Goal: Obtain resource: Obtain resource

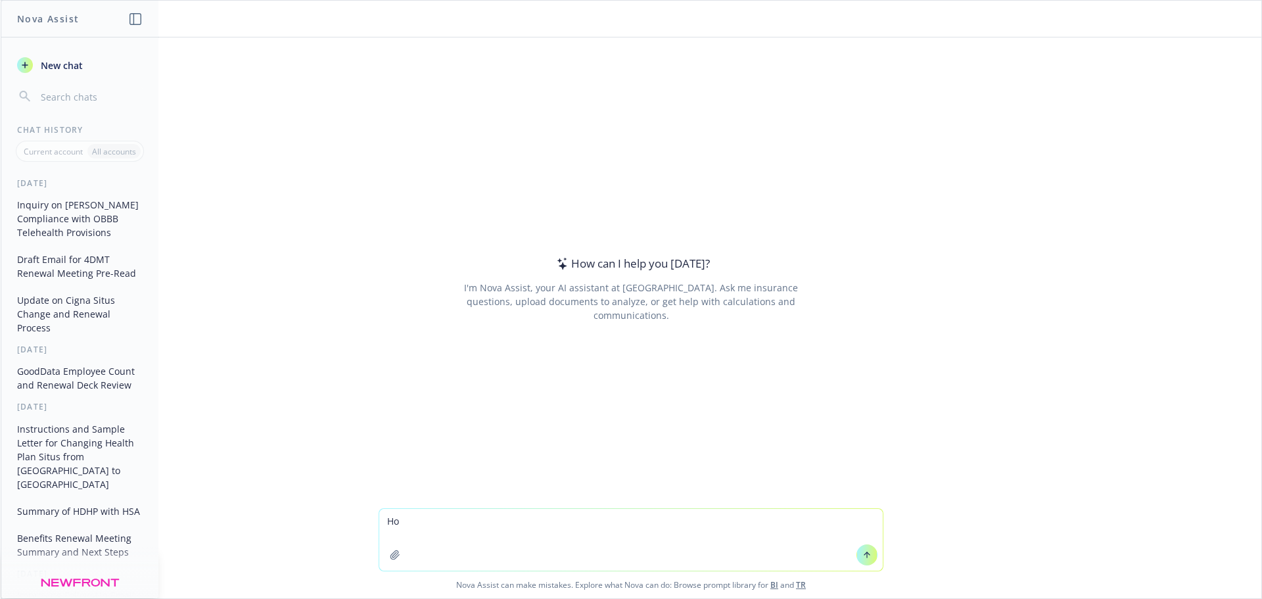
type textarea "H"
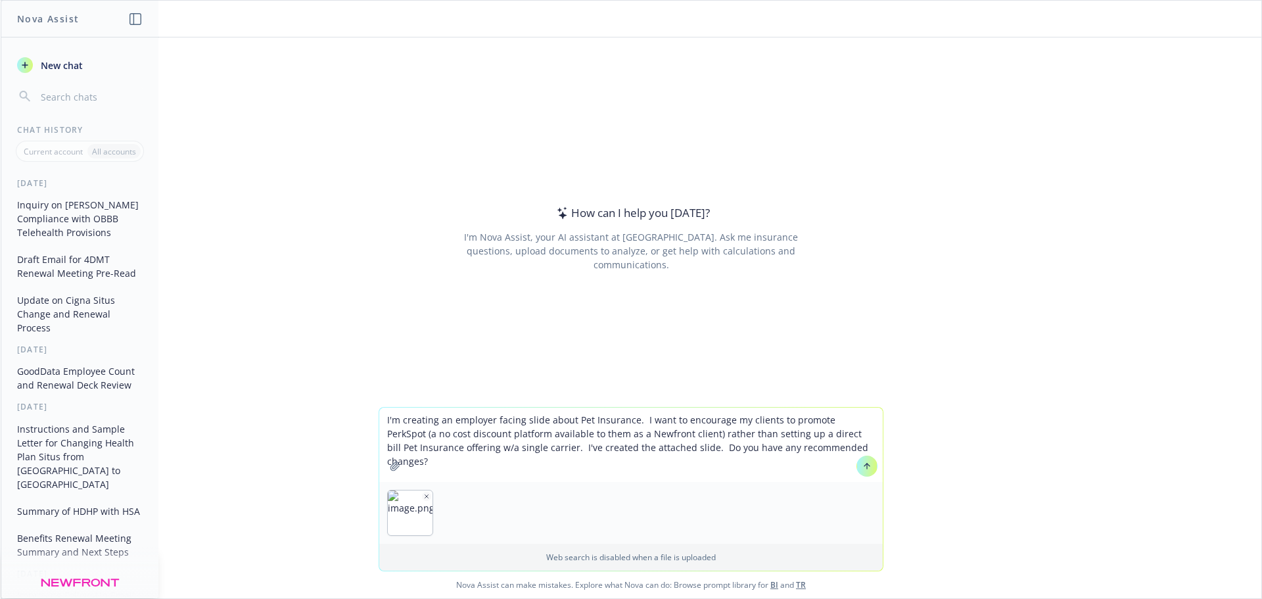
type textarea "I'm creating an employer facing slide about Pet Insurance. I want to encourage …"
click at [863, 468] on icon at bounding box center [866, 465] width 9 height 9
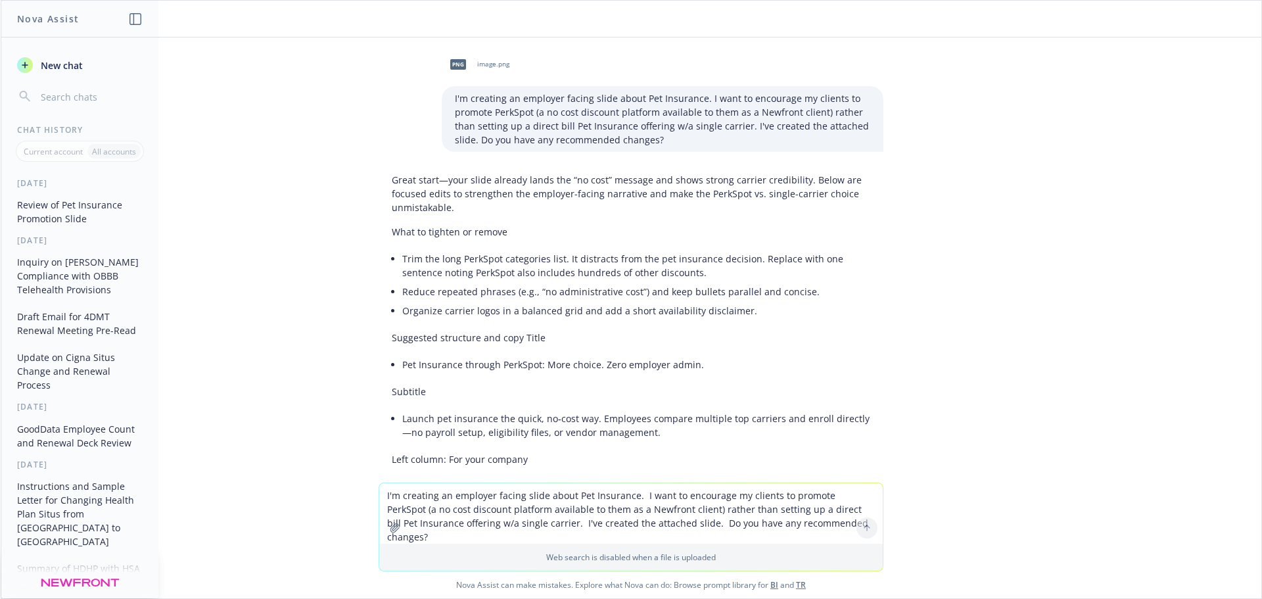
scroll to position [66, 0]
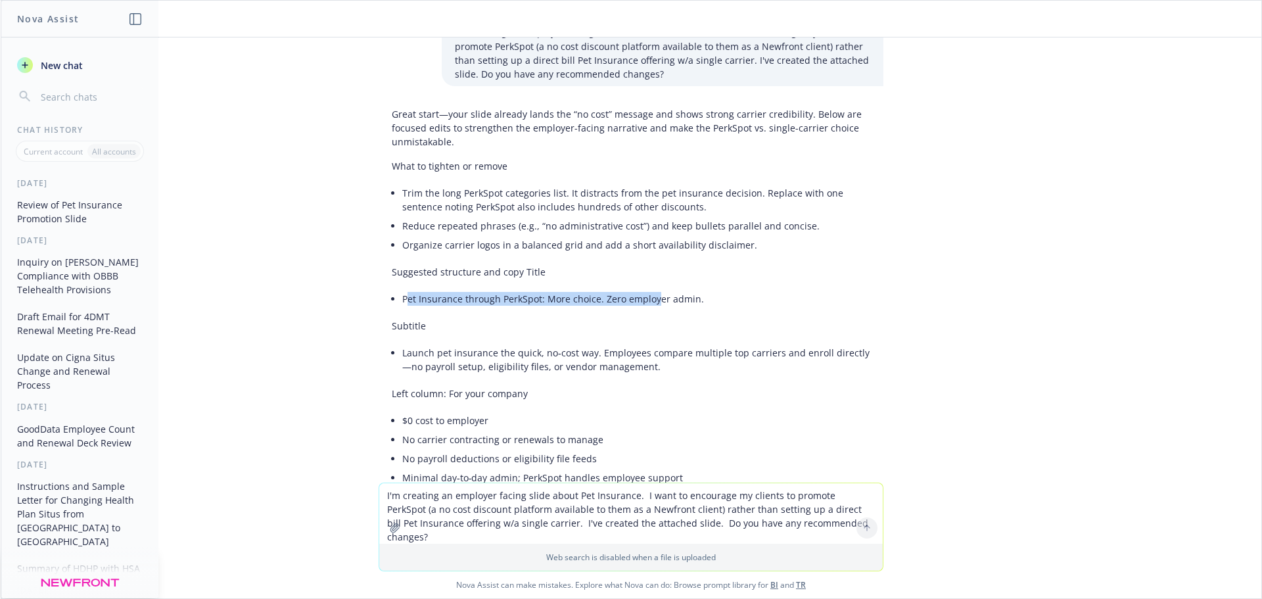
drag, startPoint x: 396, startPoint y: 300, endPoint x: 647, endPoint y: 311, distance: 251.3
click at [684, 304] on li "Pet Insurance through PerkSpot: More choice. Zero employer admin." at bounding box center [636, 298] width 468 height 19
drag, startPoint x: 691, startPoint y: 298, endPoint x: 394, endPoint y: 300, distance: 297.0
click at [402, 300] on li "Pet Insurance through PerkSpot: More choice. Zero employer admin." at bounding box center [636, 298] width 468 height 19
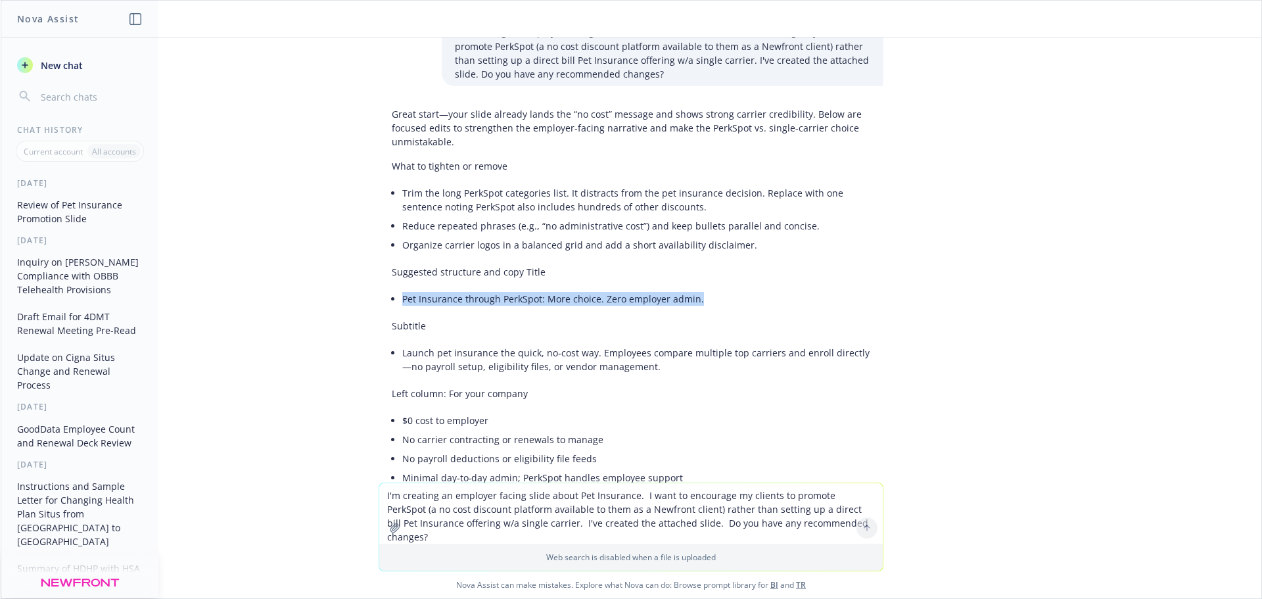
copy li "Pet Insurance through PerkSpot: More choice. Zero employer admin."
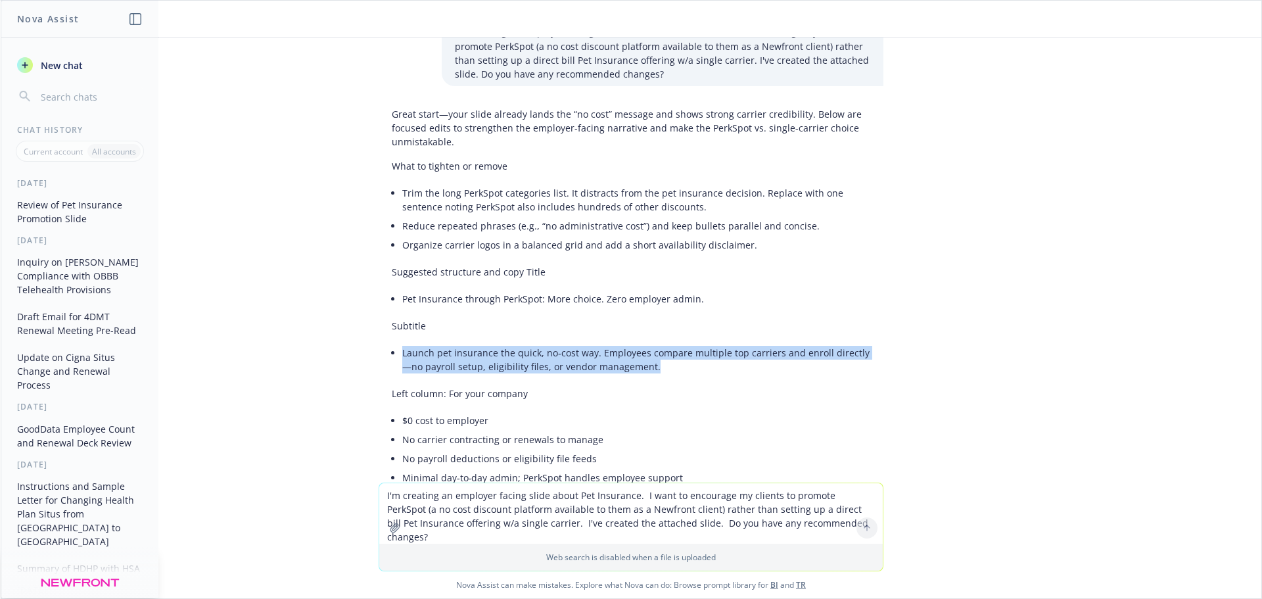
drag, startPoint x: 653, startPoint y: 371, endPoint x: 387, endPoint y: 354, distance: 266.7
copy li "Launch pet insurance the quick, no‑cost way. Employees compare multiple top car…"
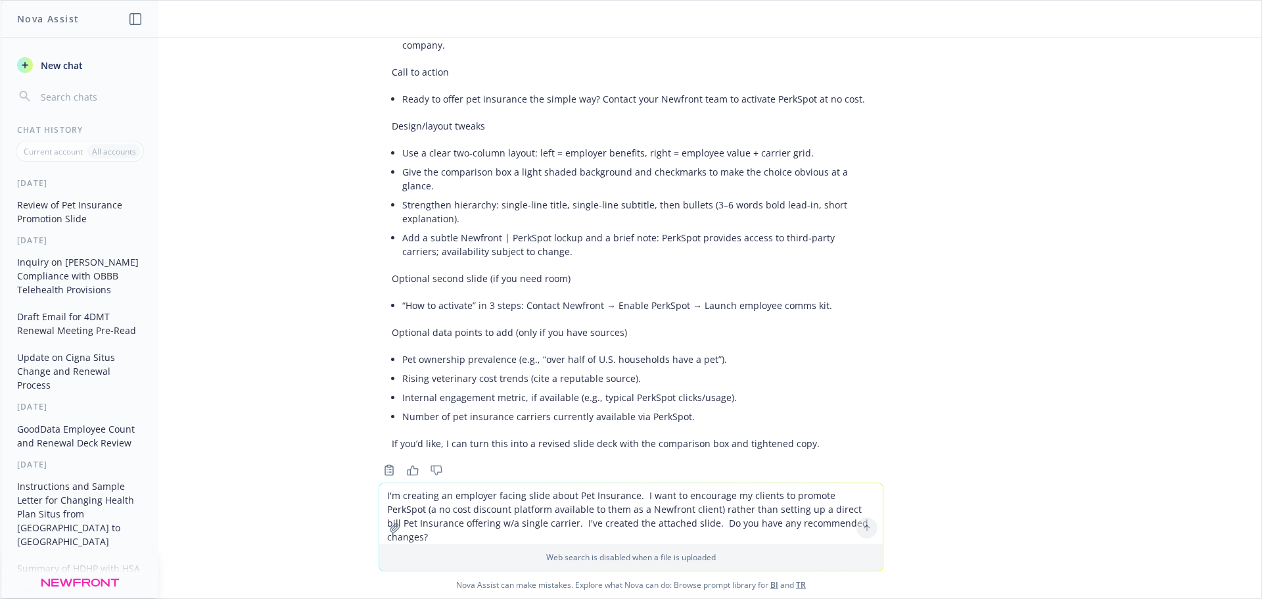
scroll to position [938, 0]
click at [508, 506] on textarea "I'm creating an employer facing slide about Pet Insurance. I want to encourage …" at bounding box center [630, 513] width 503 height 60
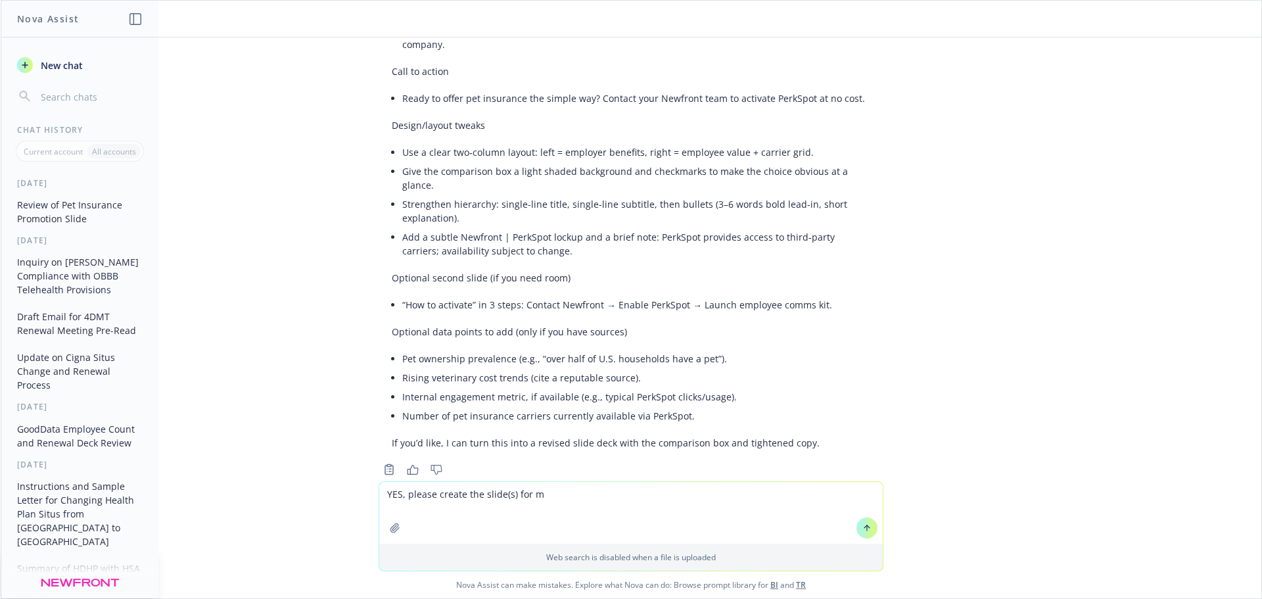
type textarea "YES, please create the slide(s) for me"
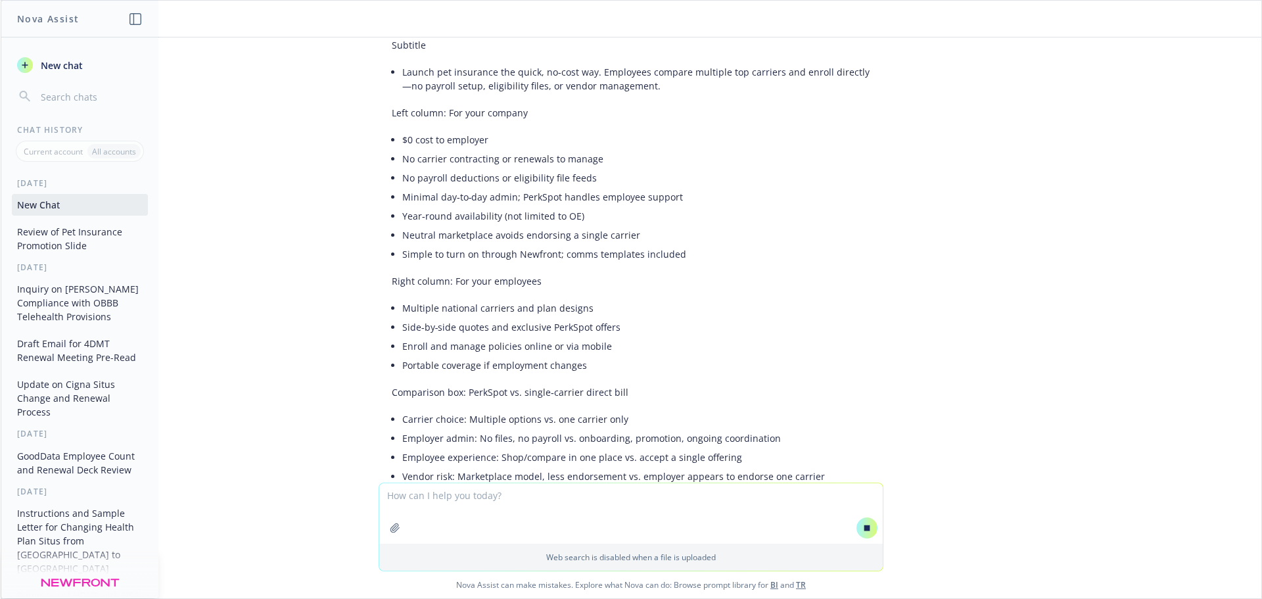
scroll to position [348, 0]
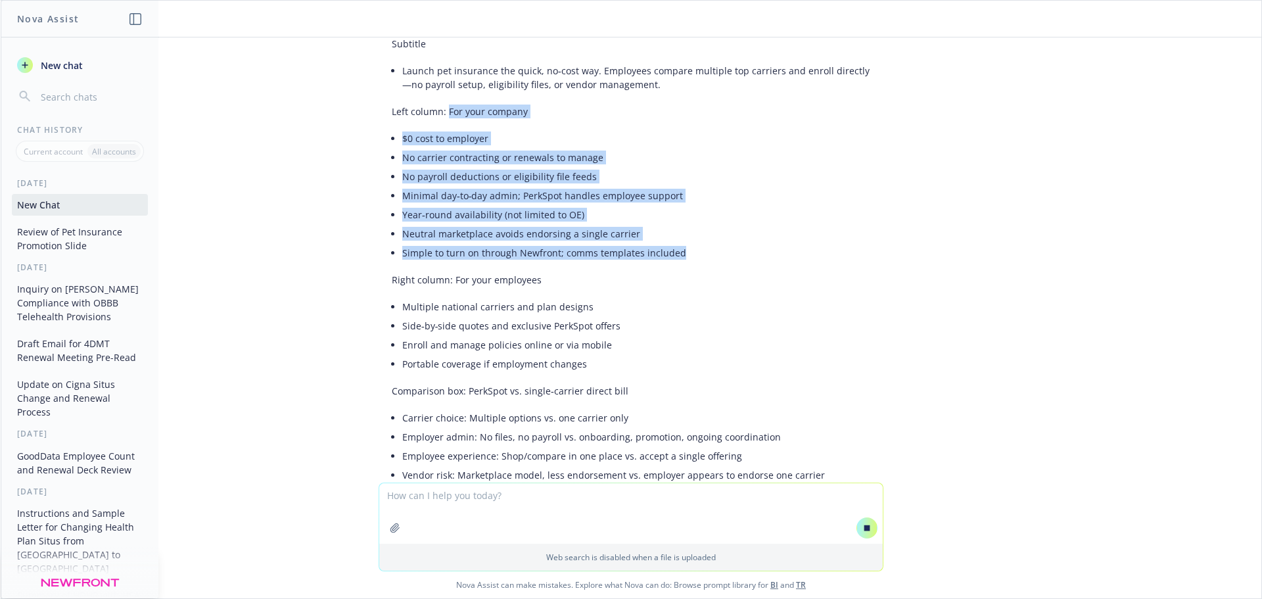
drag, startPoint x: 671, startPoint y: 256, endPoint x: 439, endPoint y: 114, distance: 272.3
click at [439, 114] on div "Great start—your slide already lands the “no cost” message and shows strong car…" at bounding box center [631, 432] width 505 height 1225
copy div "For your company $0 cost to employer No carrier contracting or renewals to mana…"
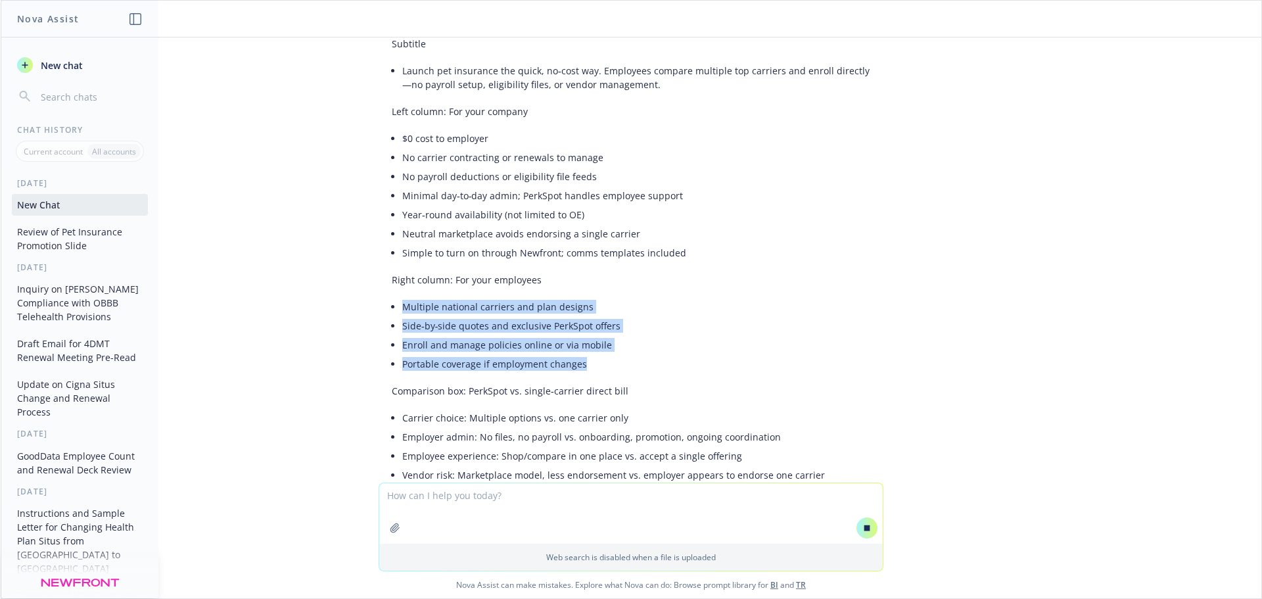
drag, startPoint x: 587, startPoint y: 371, endPoint x: 394, endPoint y: 308, distance: 203.2
click at [402, 308] on ul "Multiple national carriers and plan designs Side‑by‑side quotes and exclusive P…" at bounding box center [636, 335] width 468 height 76
drag, startPoint x: 442, startPoint y: 279, endPoint x: 615, endPoint y: 367, distance: 193.7
click at [615, 367] on div "Great start—your slide already lands the “no cost” message and shows strong car…" at bounding box center [631, 432] width 505 height 1225
copy div "For your employees Multiple national carriers and plan designs Side‑by‑side quo…"
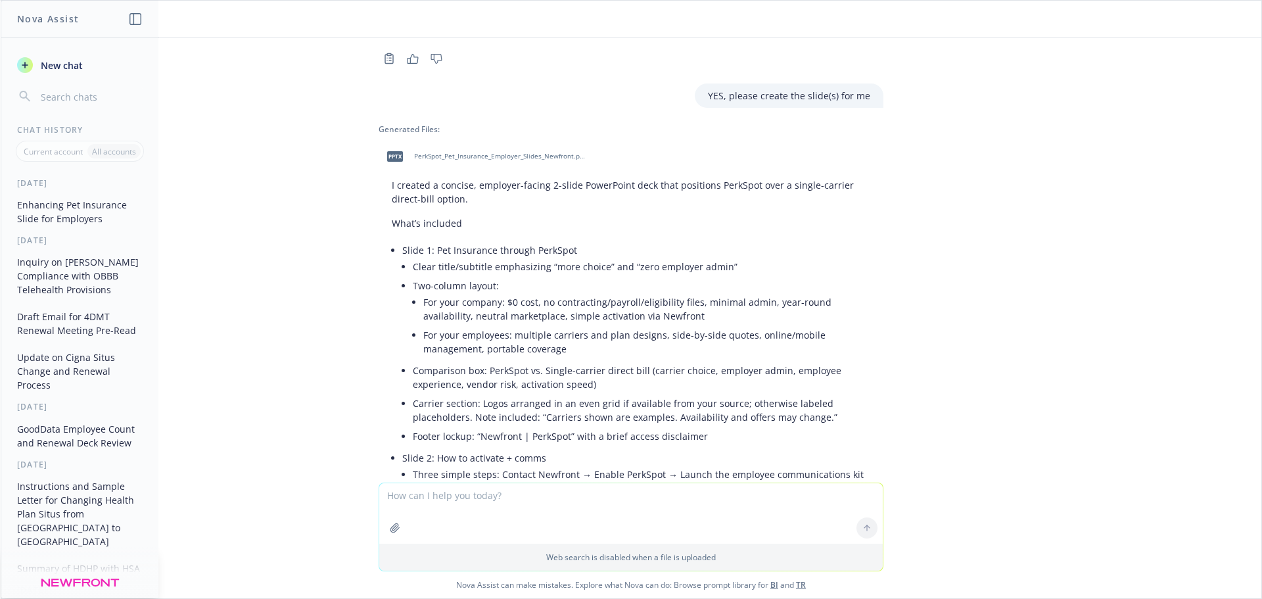
scroll to position [1370, 0]
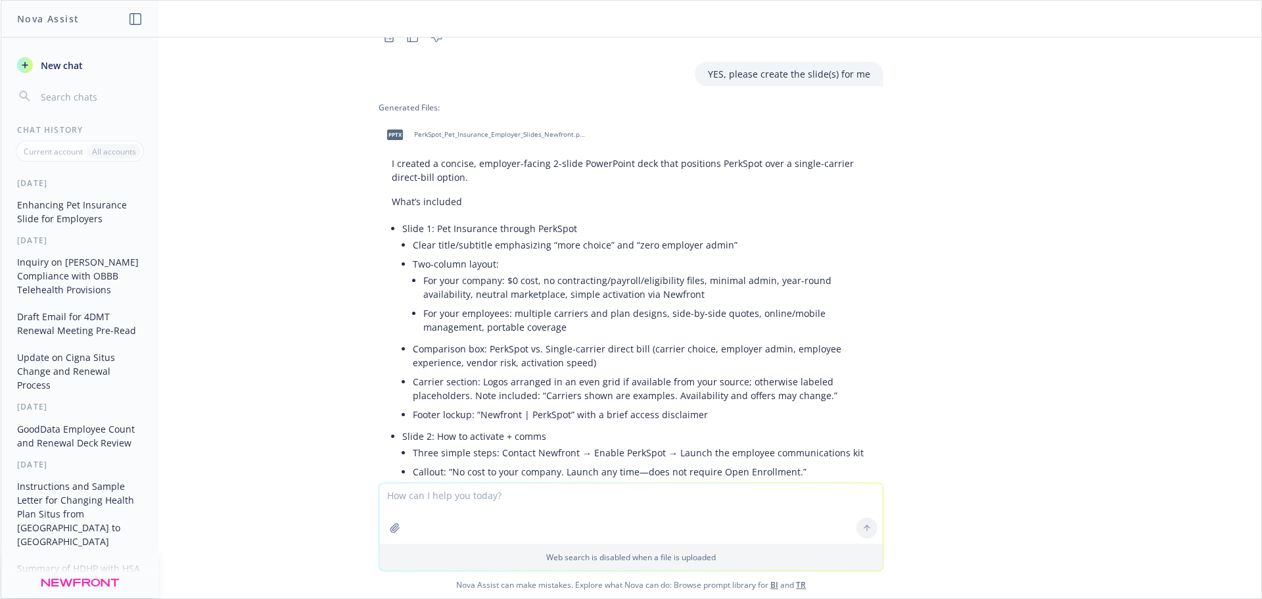
click at [506, 130] on span "PerkSpot_Pet_Insurance_Employer_Slides_Newfront.pptx" at bounding box center [500, 134] width 172 height 9
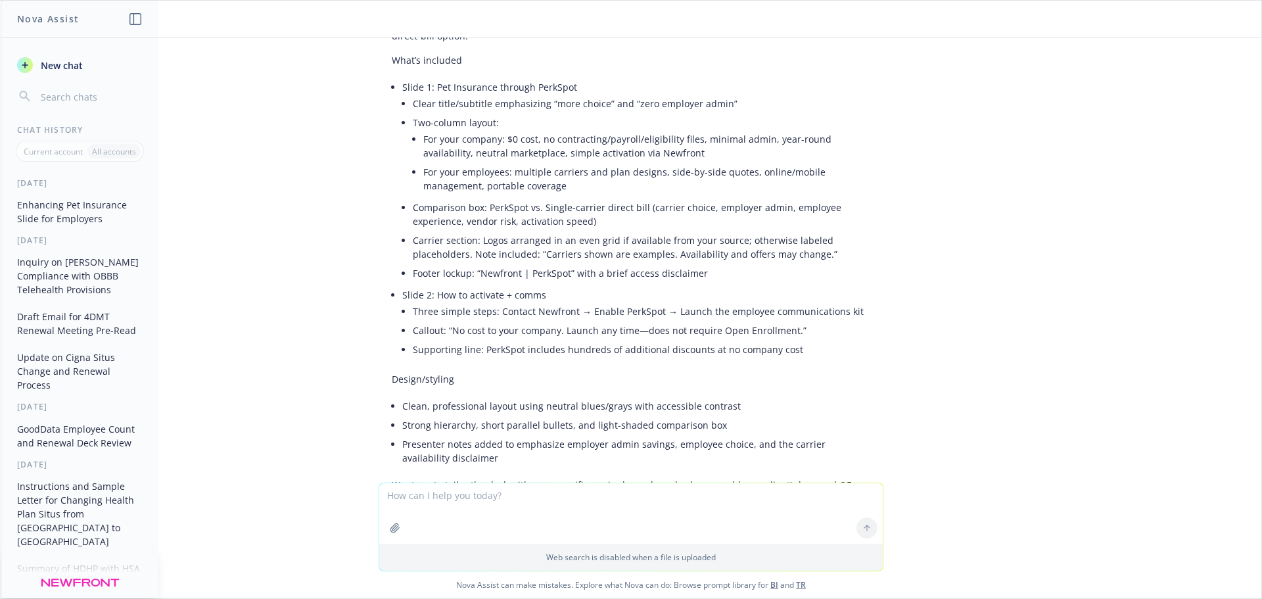
scroll to position [1567, 0]
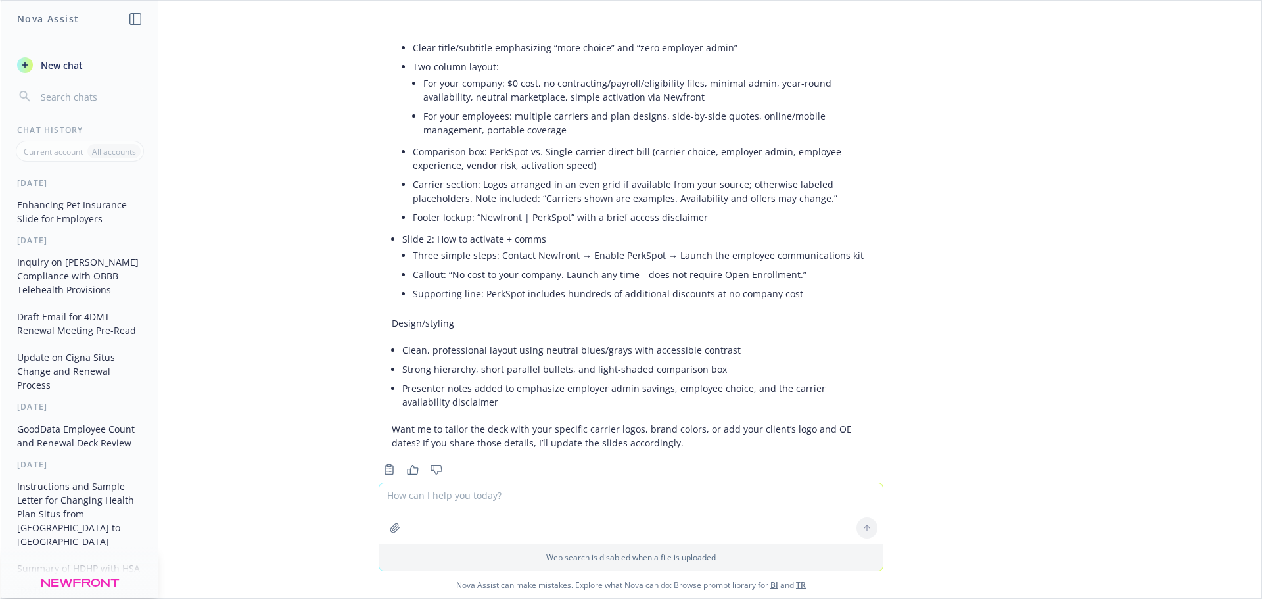
drag, startPoint x: 482, startPoint y: 288, endPoint x: 499, endPoint y: 311, distance: 29.0
click at [499, 311] on div "I created a concise, employer-facing 2-slide PowerPoint deck that positions Per…" at bounding box center [631, 204] width 505 height 501
